Goal: Check status: Check status

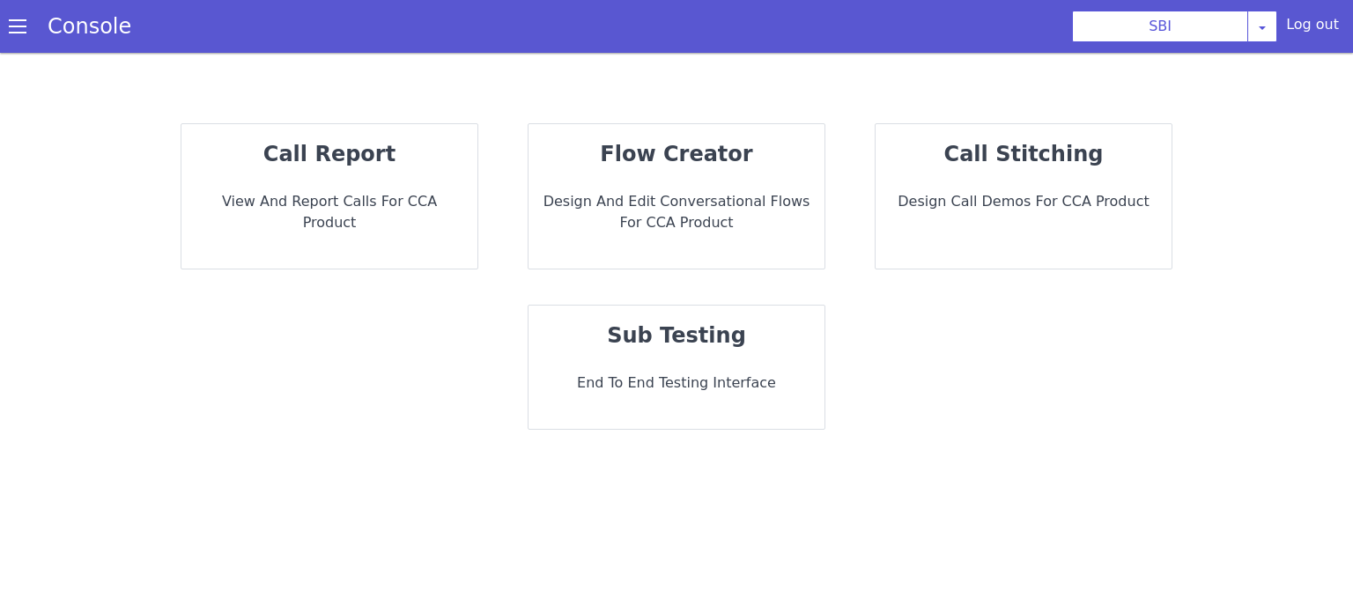
click at [419, 163] on p "call report" at bounding box center [329, 154] width 268 height 32
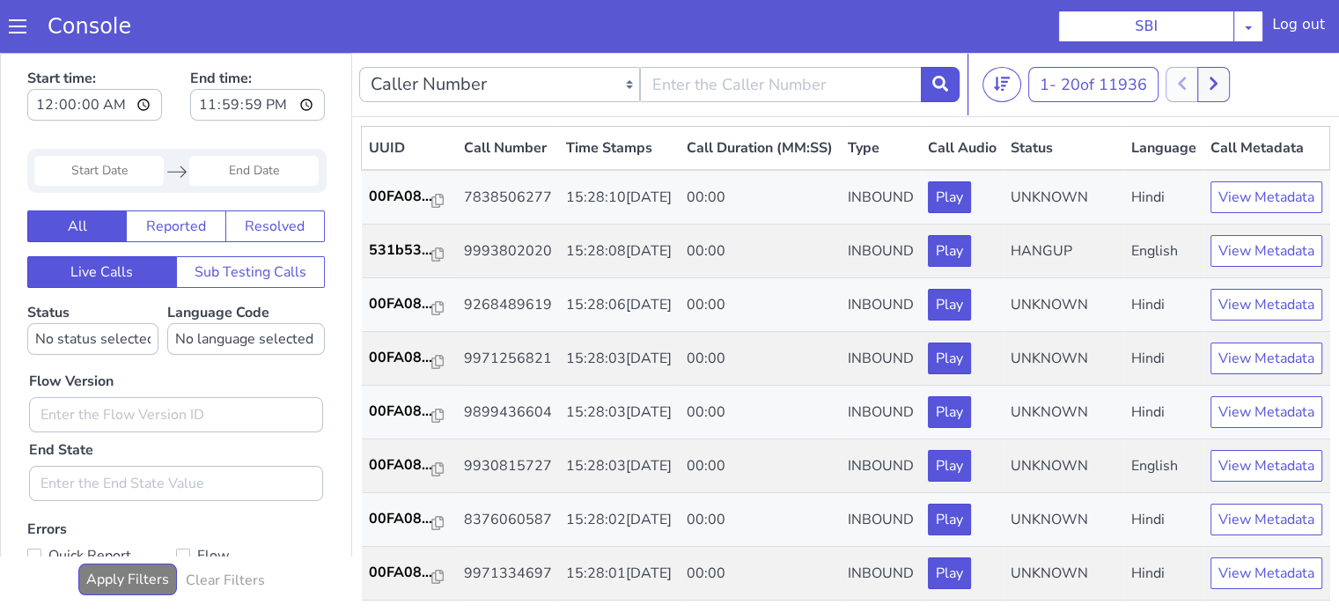
click at [144, 165] on input "Start Date" at bounding box center [98, 171] width 129 height 30
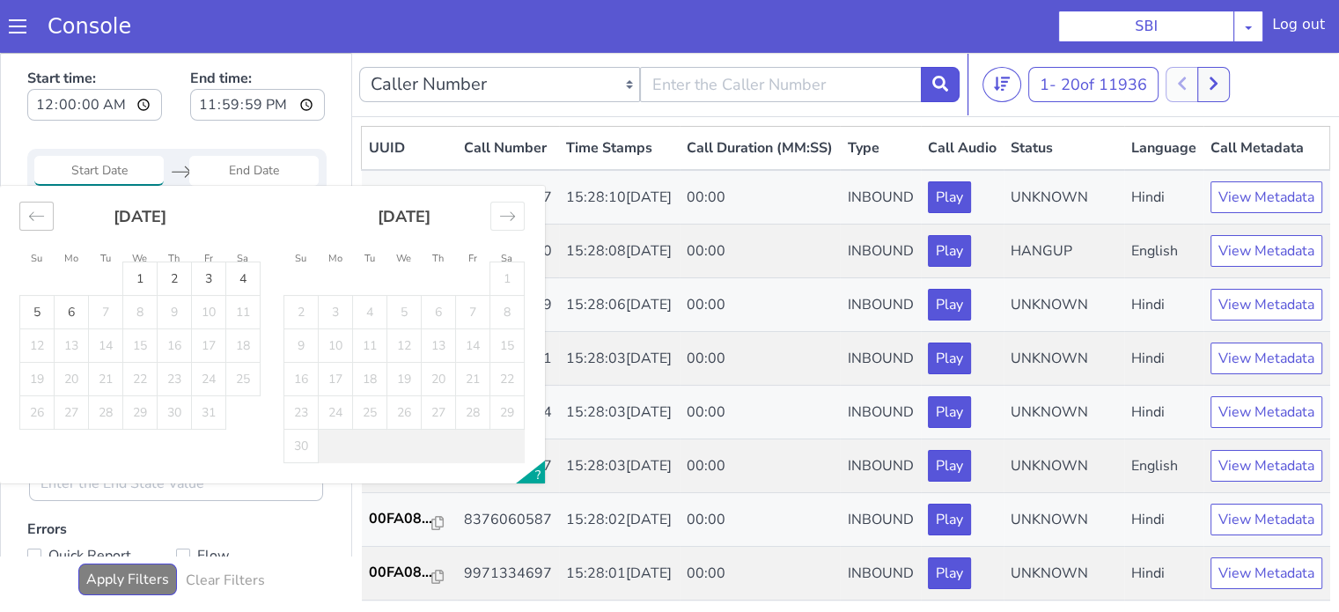
click at [44, 217] on icon "Move backward to switch to the previous month." at bounding box center [36, 216] width 17 height 17
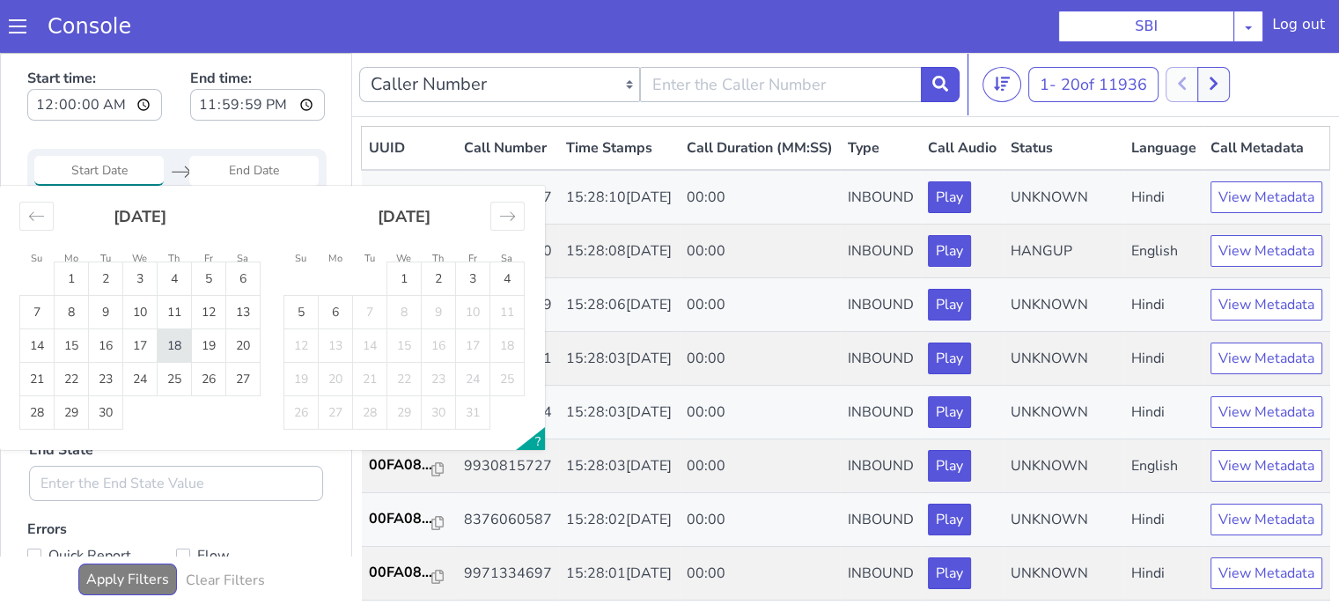
click at [180, 344] on td "18" at bounding box center [175, 345] width 34 height 33
type input "18 Sep 2025"
click at [184, 344] on td "18" at bounding box center [175, 345] width 34 height 33
type input "18 Sep 2025"
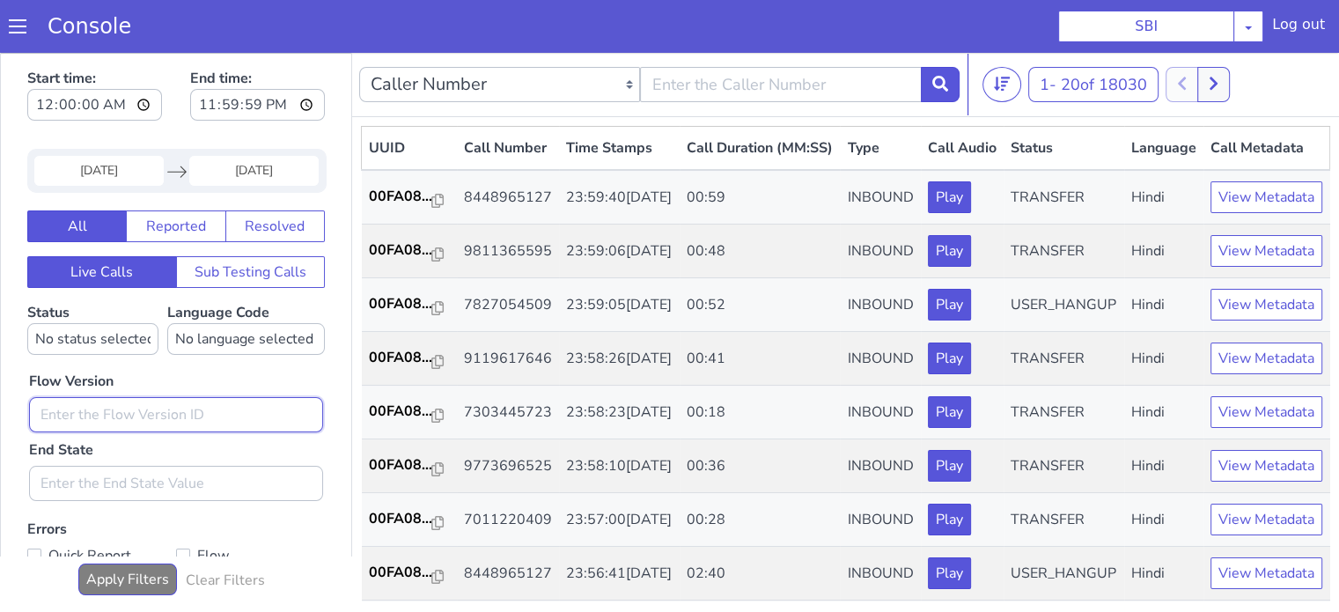
click at [177, 408] on input "text" at bounding box center [176, 414] width 294 height 35
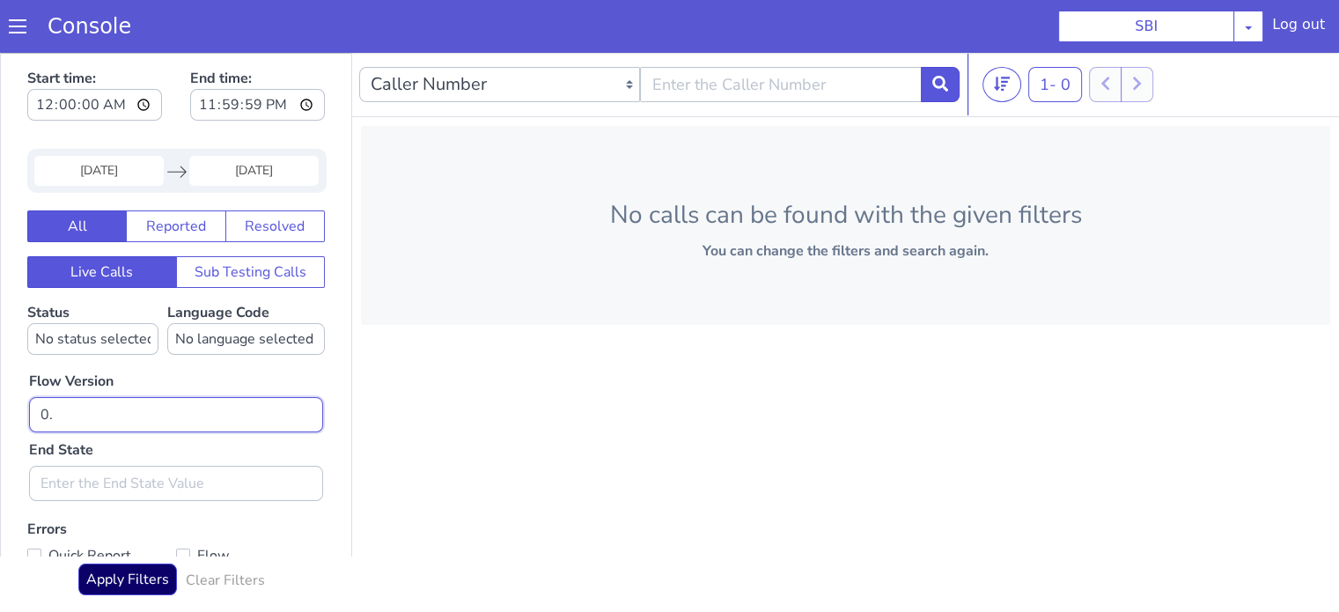
type input "0"
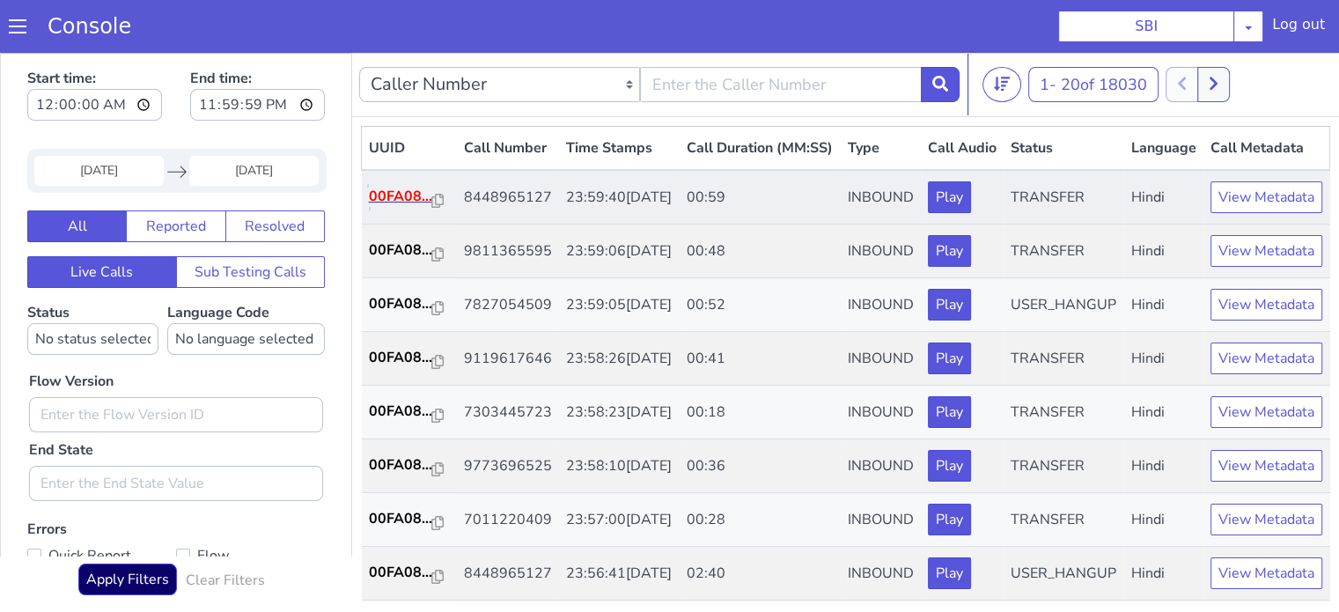
click at [396, 207] on p "00FA08..." at bounding box center [400, 196] width 63 height 21
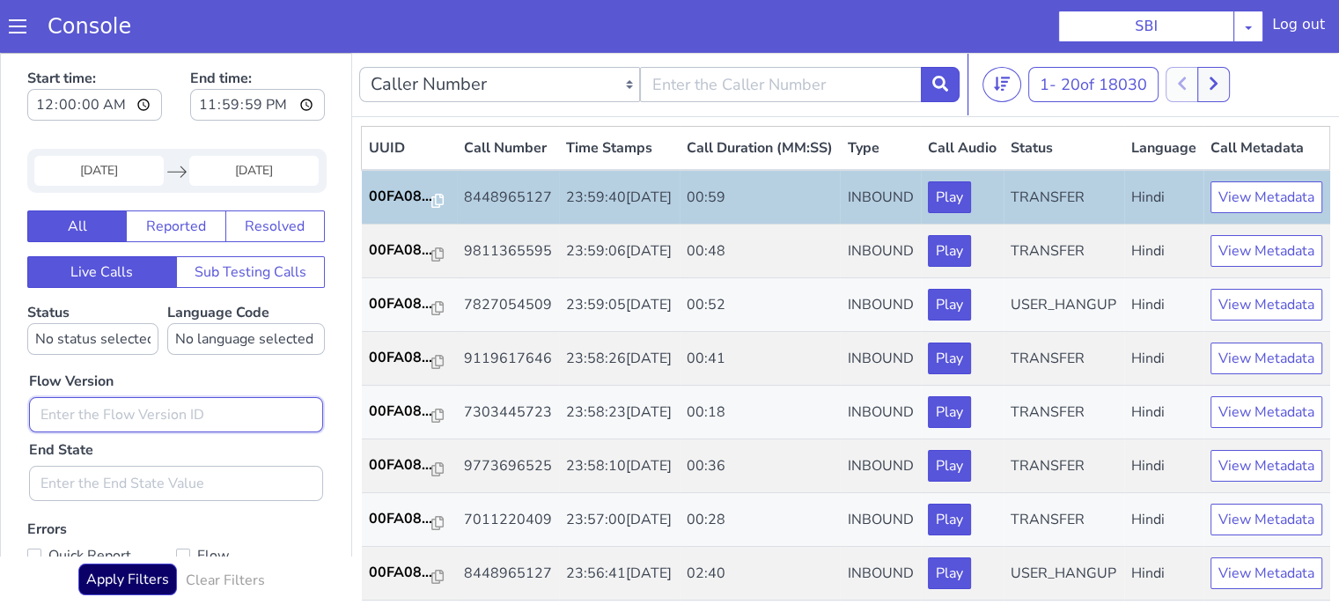
click at [67, 402] on input "text" at bounding box center [176, 414] width 294 height 35
type input "0.1.4"
click at [130, 172] on input "18 Sep 2025" at bounding box center [98, 171] width 129 height 30
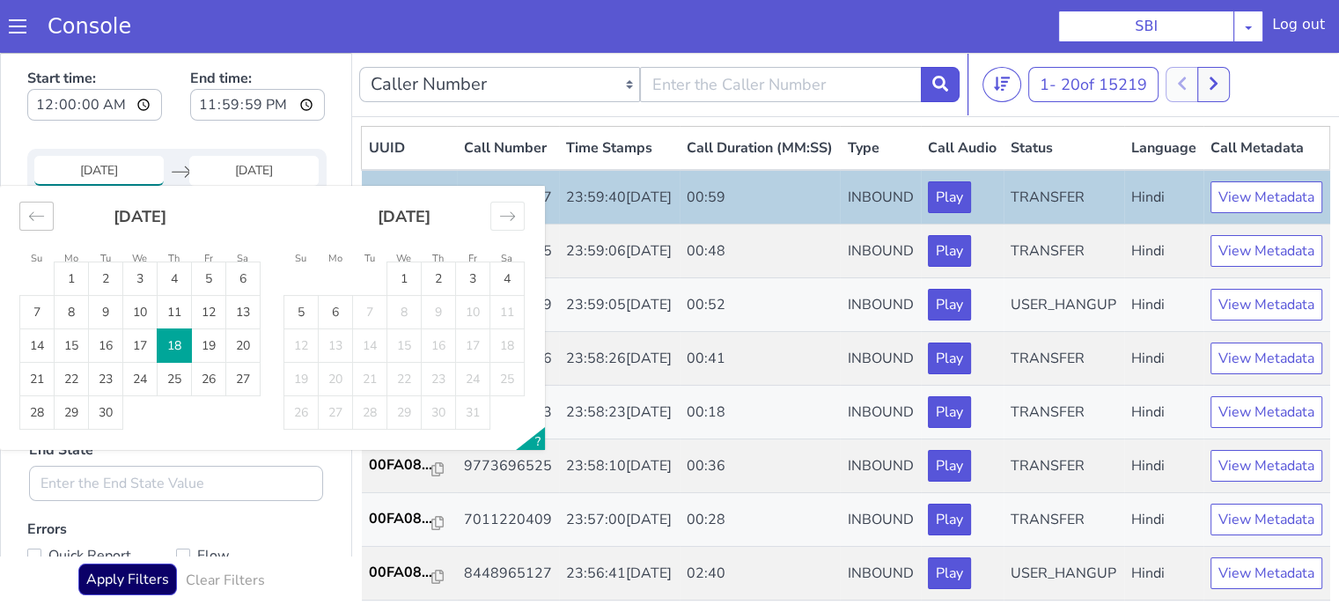
click at [35, 217] on icon "Move backward to switch to the previous month." at bounding box center [36, 216] width 17 height 17
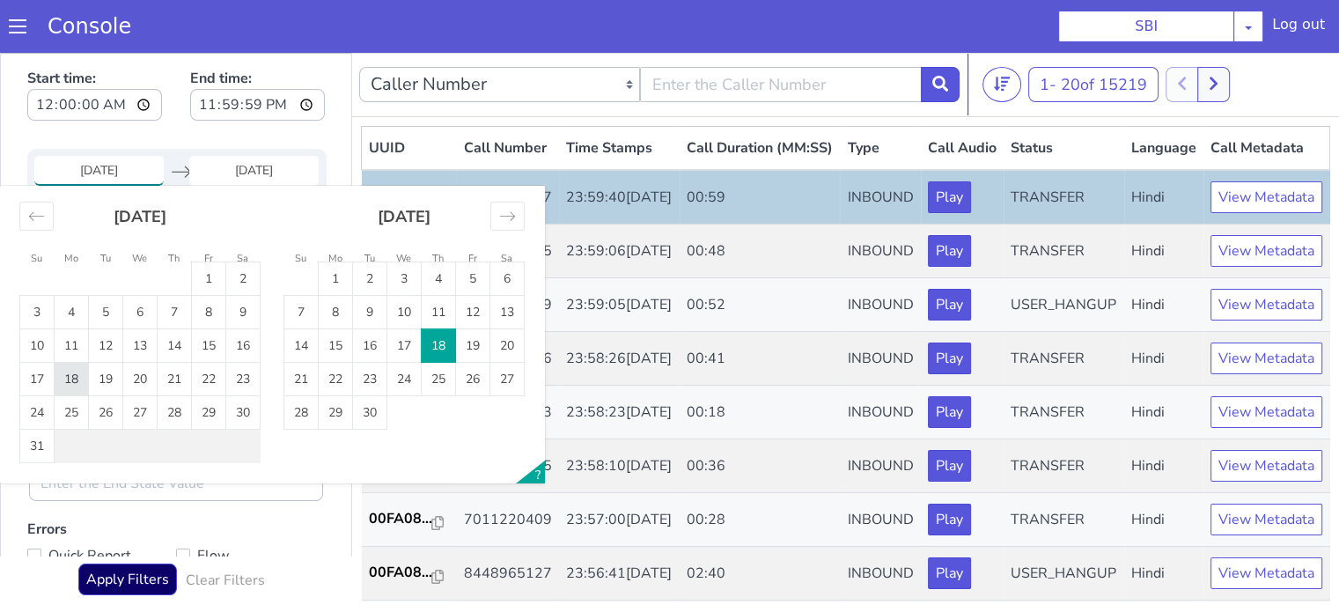
click at [69, 372] on td "18" at bounding box center [72, 379] width 34 height 33
type input "18 Aug 2025"
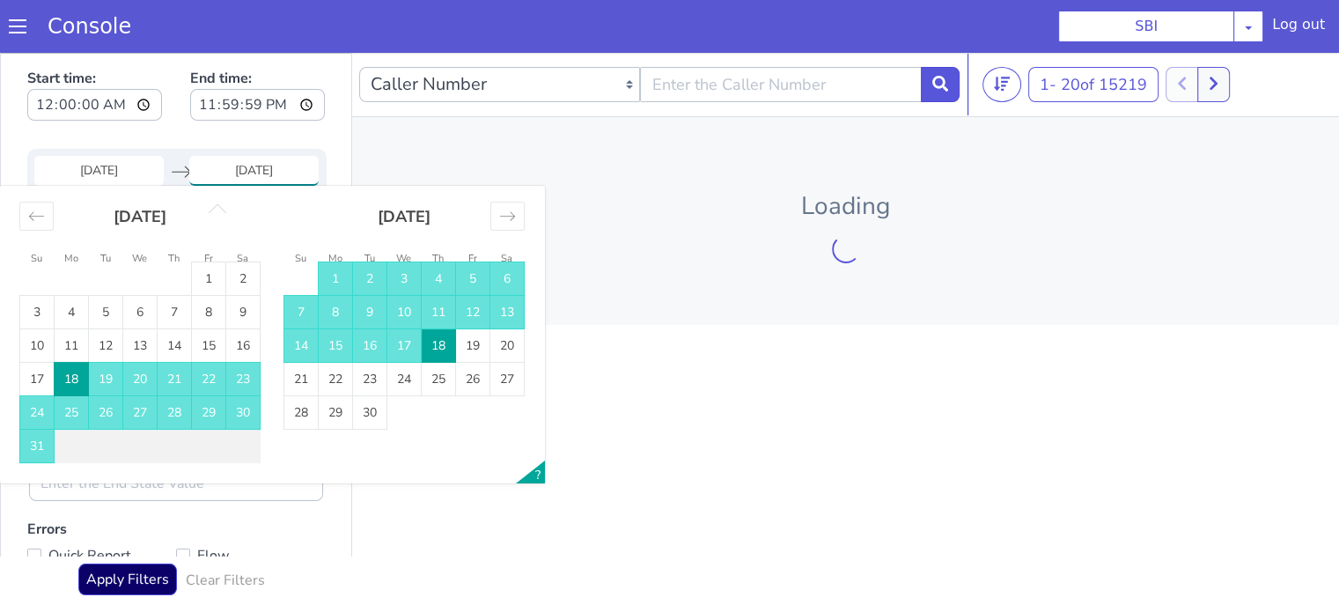
click at [70, 372] on td "18" at bounding box center [72, 379] width 34 height 33
type input "18 Aug 2025"
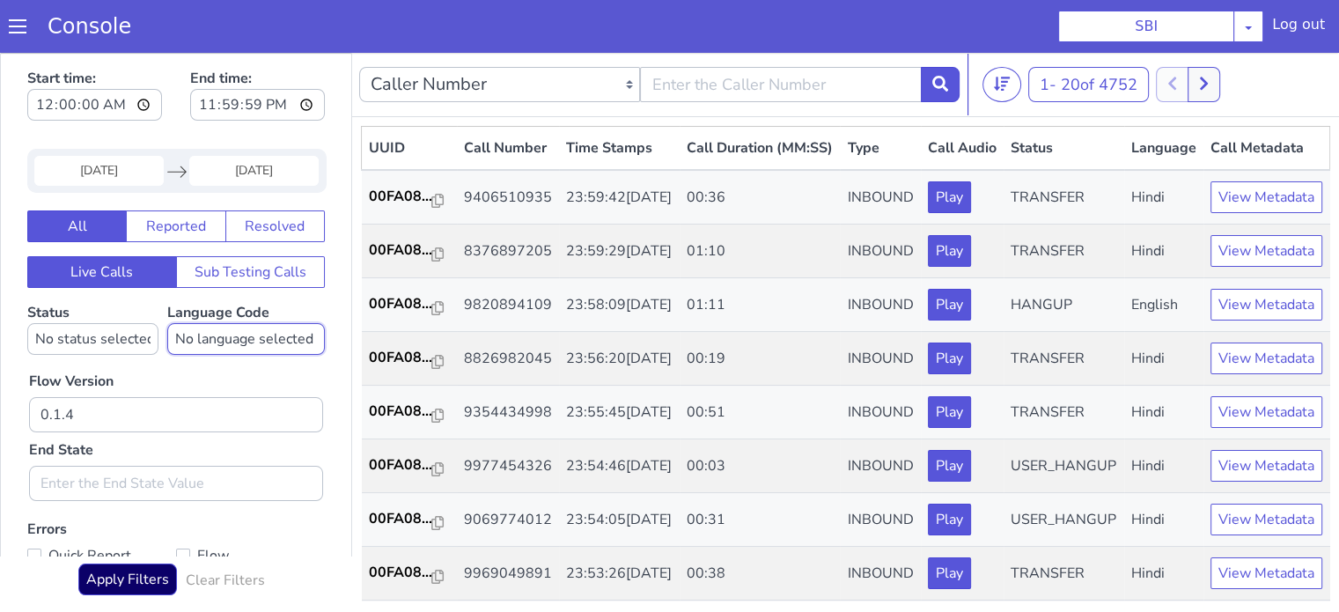
click at [230, 343] on select "No language selected Hindi English Tamil Telugu Kanada Marathi Malayalam Gujara…" at bounding box center [246, 339] width 158 height 32
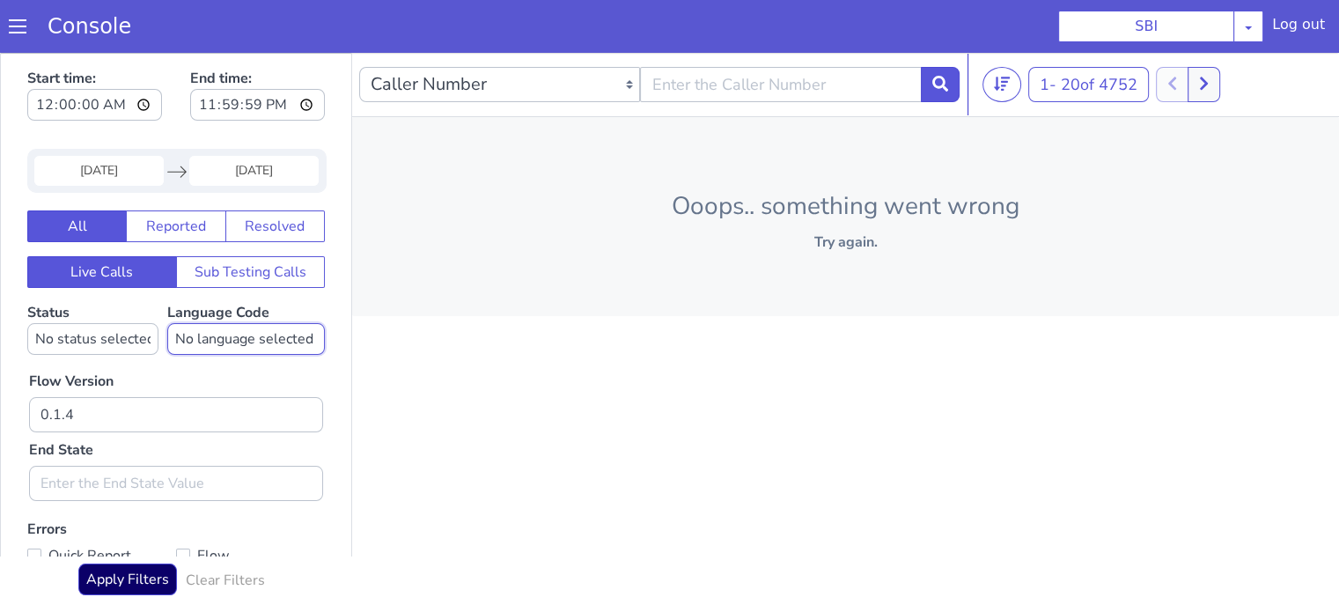
select select "hi"
click at [167, 323] on select "No language selected Hindi English Tamil Telugu Kanada Marathi Malayalam Gujara…" at bounding box center [246, 339] width 158 height 32
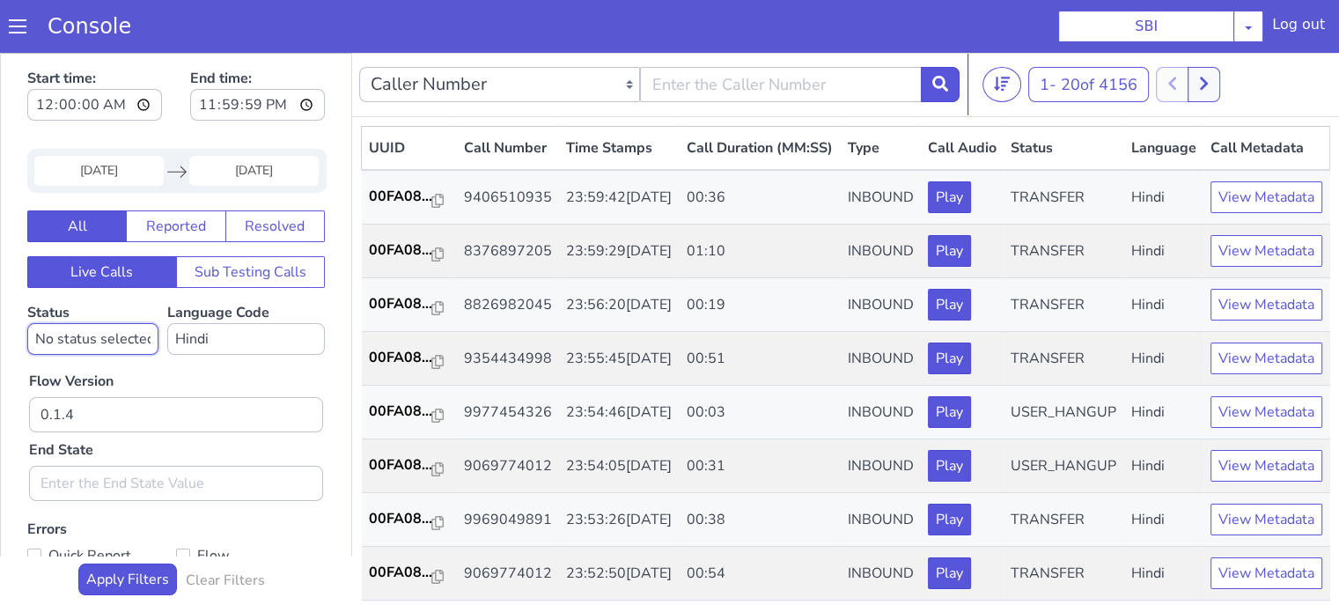
click at [109, 333] on select "No status selected HANGUP USER_HANGUP TRANSFER UNKNOWN" at bounding box center [92, 339] width 131 height 32
select select "TRANSFER"
click at [27, 323] on select "No status selected HANGUP USER_HANGUP TRANSFER UNKNOWN" at bounding box center [92, 339] width 131 height 32
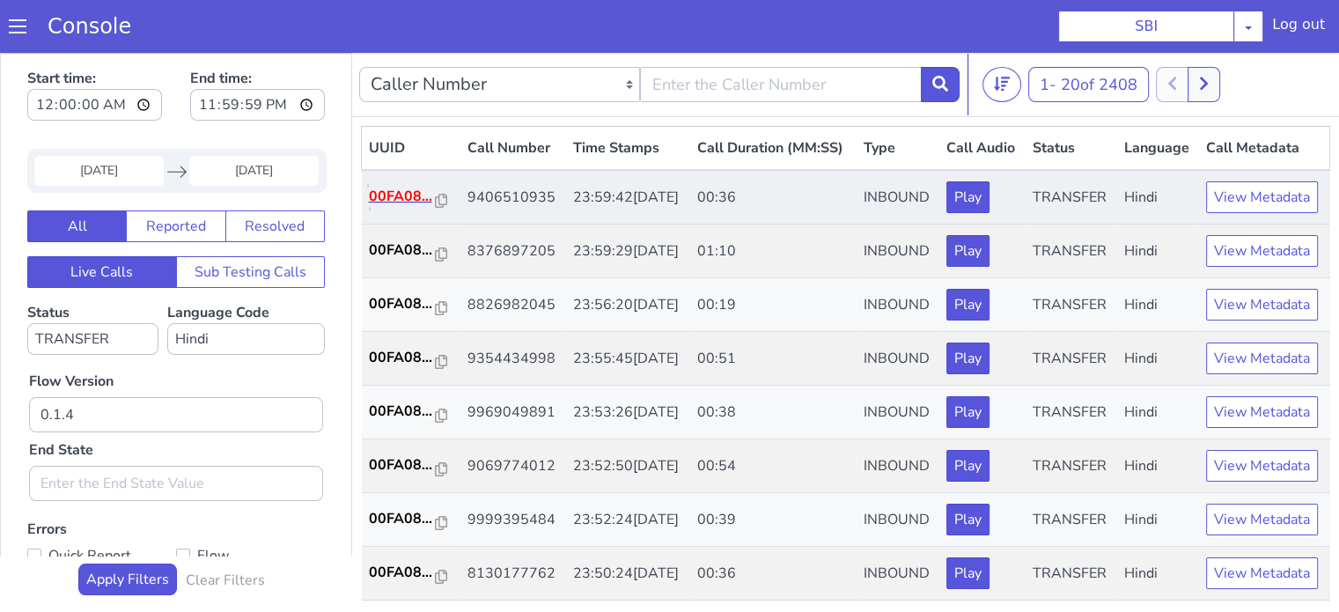
click at [402, 207] on p "00FA08..." at bounding box center [402, 196] width 67 height 21
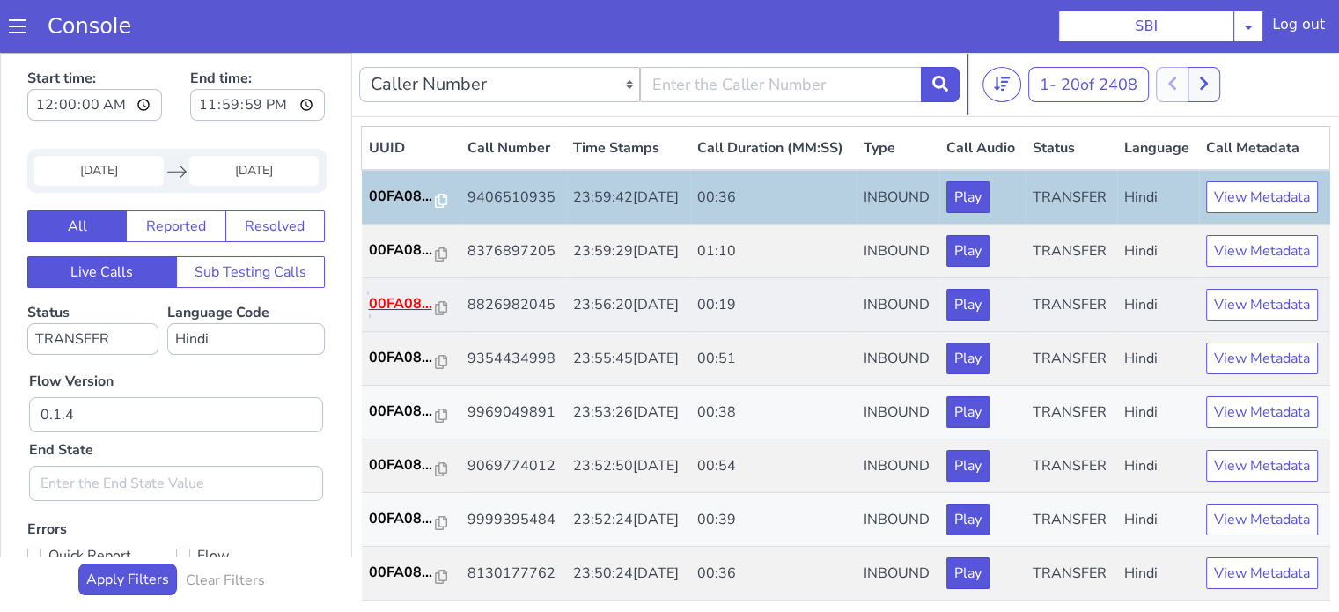
click at [391, 314] on p "00FA08..." at bounding box center [402, 303] width 67 height 21
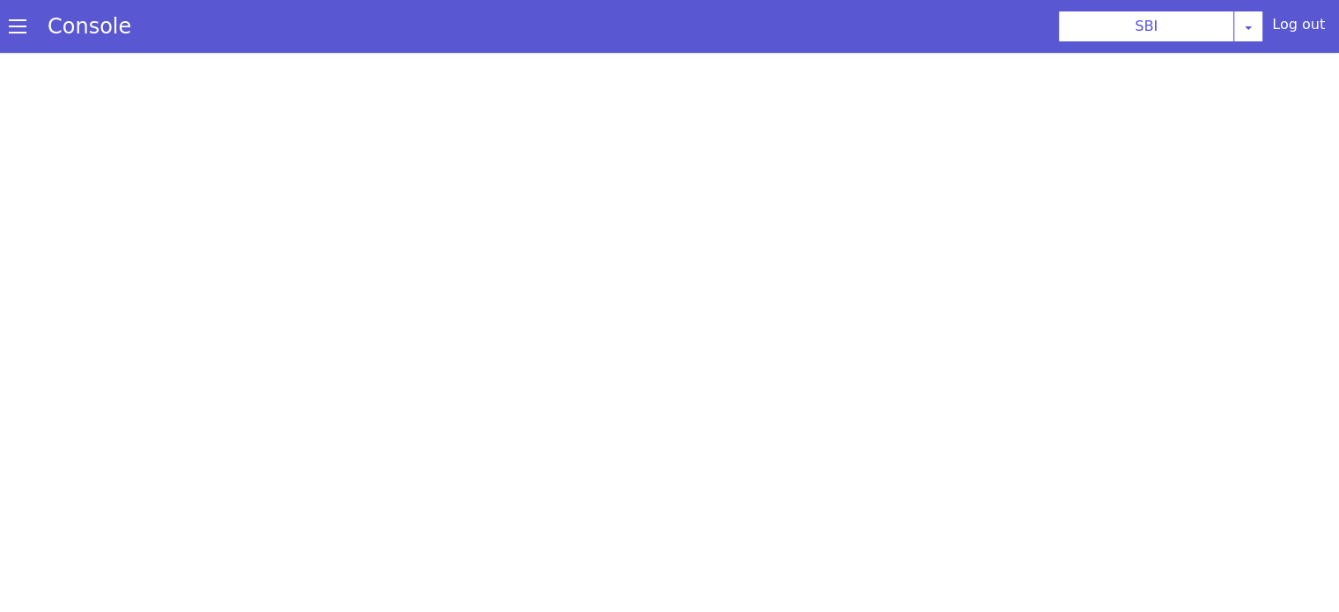
scroll to position [4, 0]
